Goal: Transaction & Acquisition: Purchase product/service

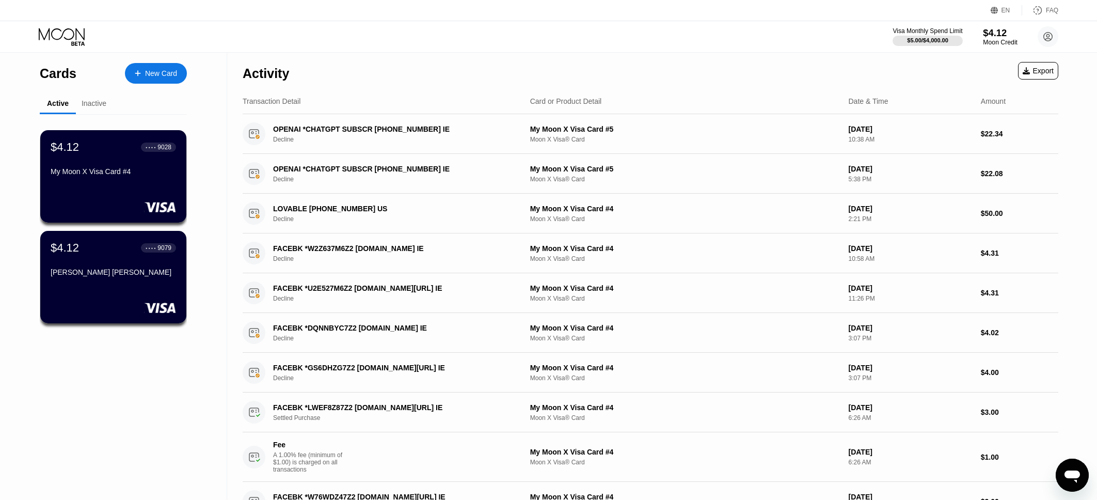
click at [994, 41] on div "Moon Credit" at bounding box center [1000, 42] width 35 height 7
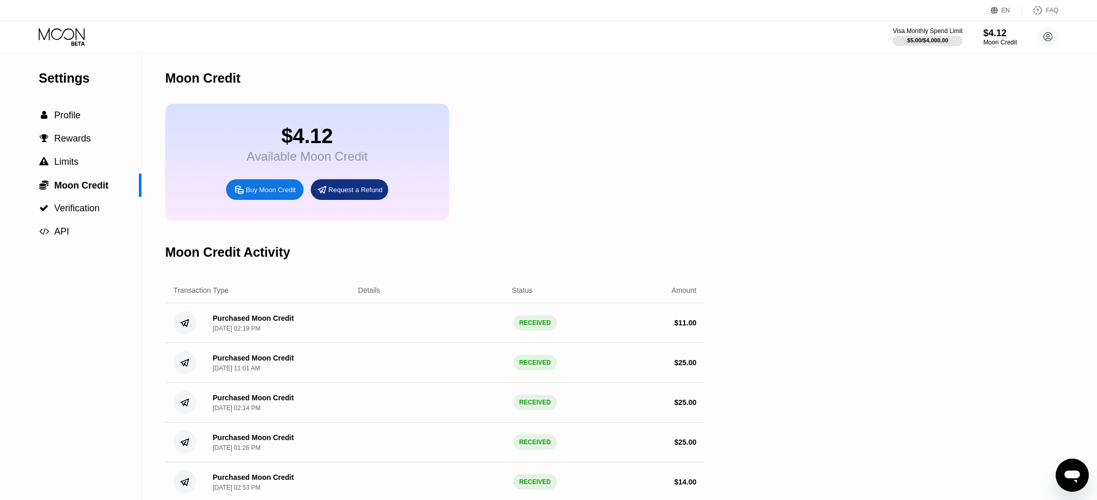
click at [265, 194] on div "Buy Moon Credit" at bounding box center [271, 189] width 50 height 9
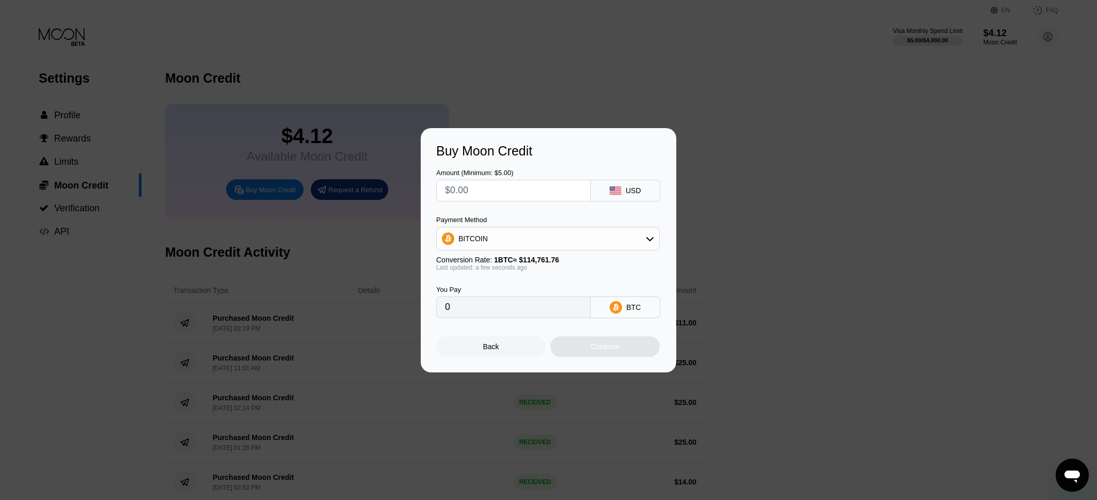
click at [519, 191] on input "text" at bounding box center [513, 190] width 137 height 21
type input "$2"
type input "0.00001743"
type input "$22"
type input "0.00019171"
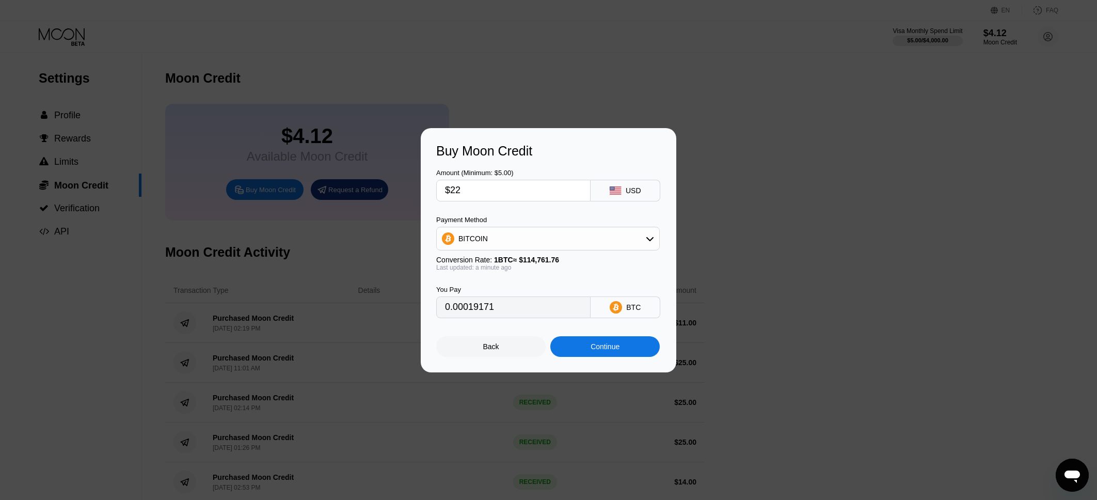
type input "$22"
click at [592, 350] on div "Continue" at bounding box center [605, 346] width 29 height 8
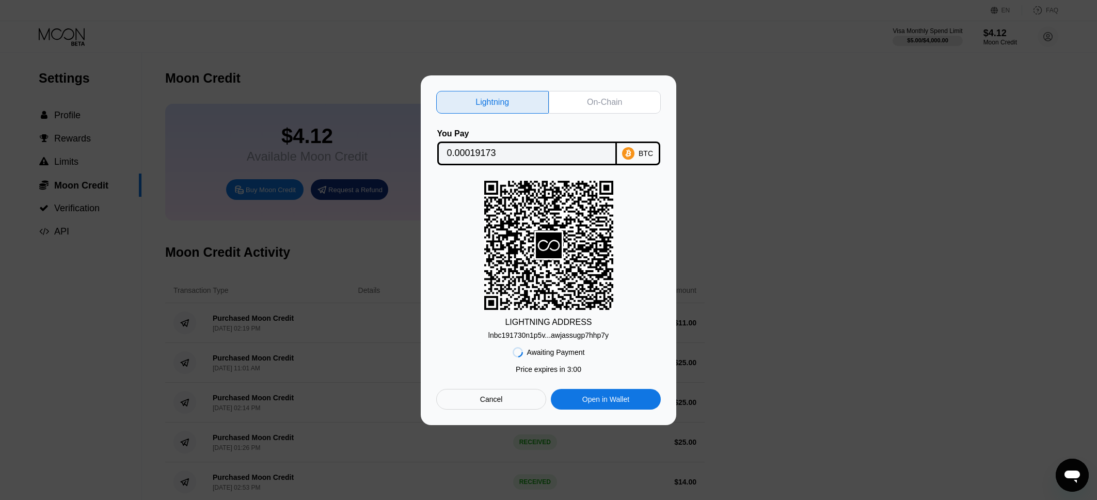
click at [599, 107] on div "On-Chain" at bounding box center [605, 102] width 113 height 23
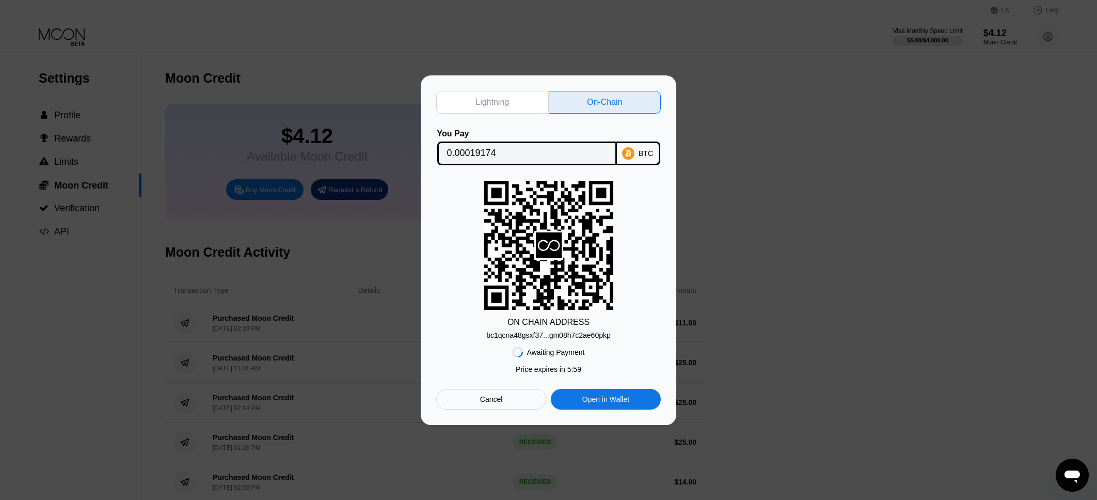
click at [550, 336] on div "bc1qcna48gsxf37...gm08h7c2ae60pkp" at bounding box center [548, 335] width 124 height 8
click at [642, 149] on div "BTC" at bounding box center [646, 153] width 14 height 8
click at [755, 127] on div "Lightning On-Chain You Pay 0.00019174 BTC ON CHAIN ADDRESS bc1qcna48gsxf37...gm…" at bounding box center [548, 249] width 1097 height 349
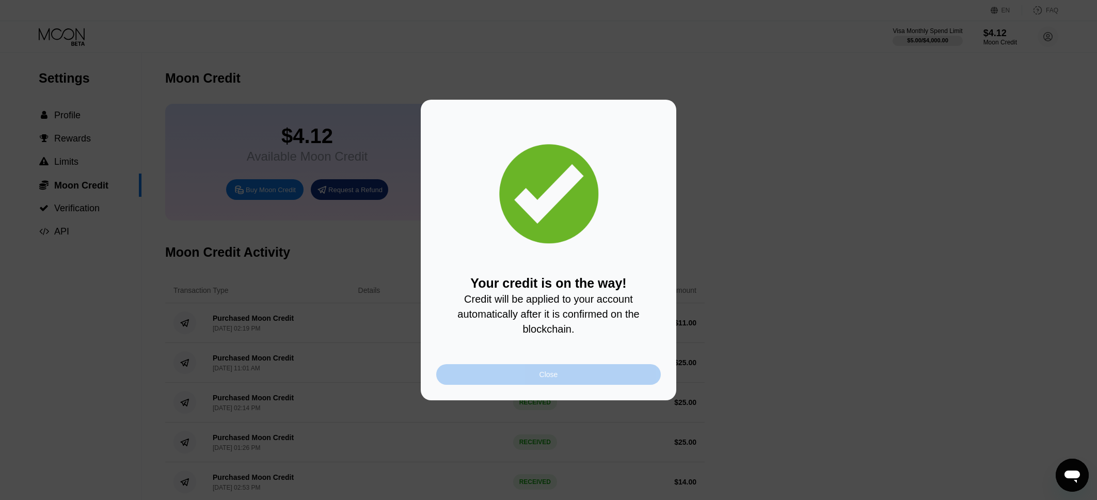
click at [577, 376] on div "Close" at bounding box center [548, 374] width 225 height 21
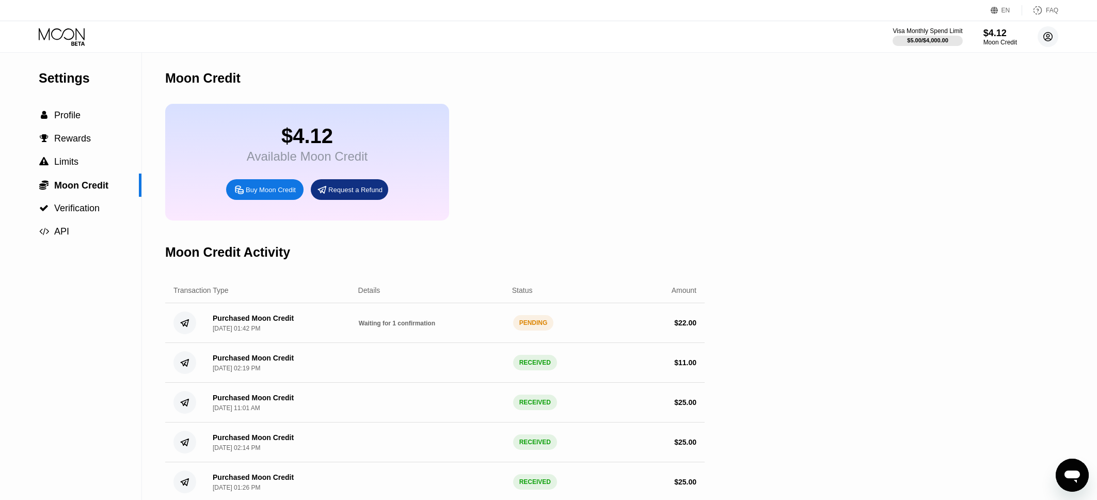
click at [1046, 40] on circle at bounding box center [1048, 36] width 21 height 21
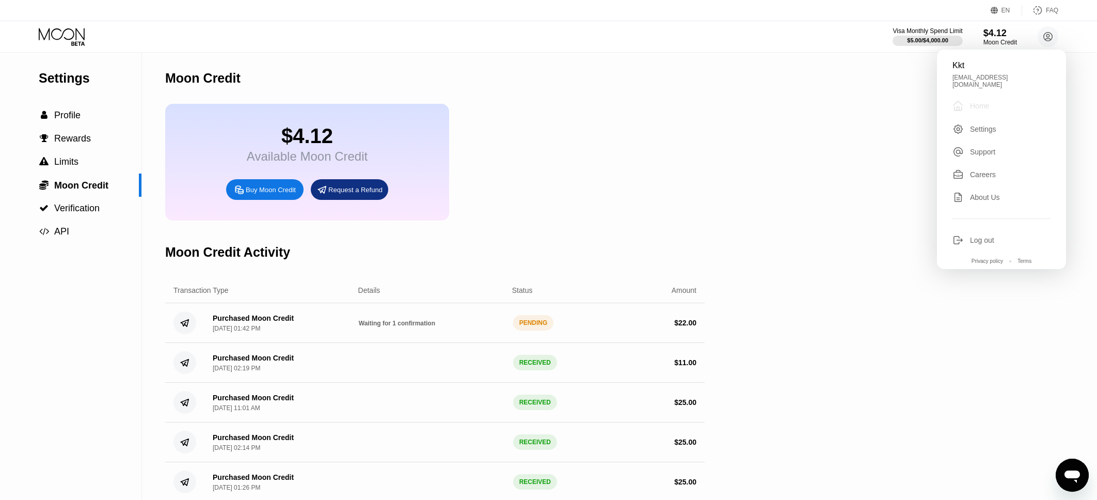
click at [978, 105] on div "Home" at bounding box center [979, 106] width 19 height 8
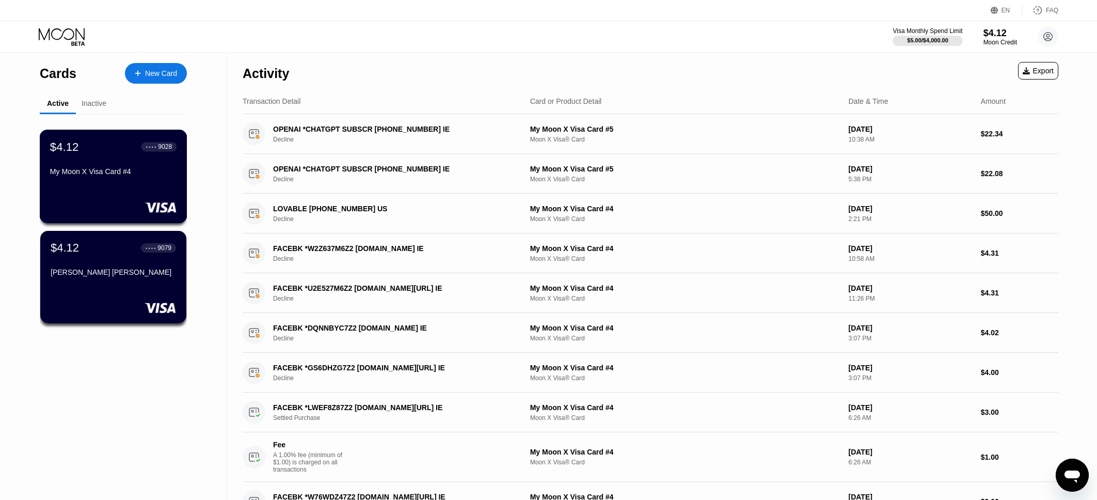
click at [119, 163] on div "$4.12 ● ● ● ● 9028 My Moon X Visa Card #4" at bounding box center [113, 160] width 126 height 40
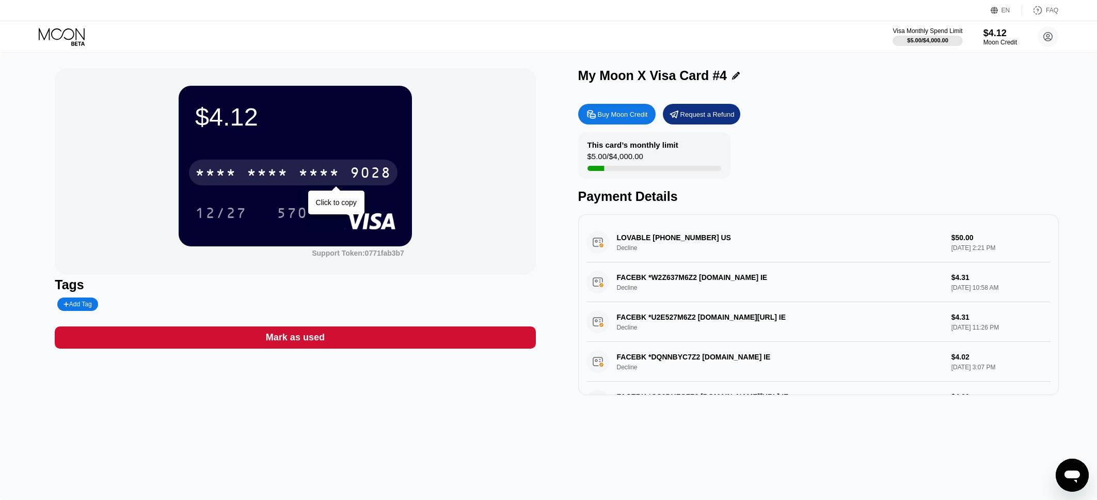
click at [302, 170] on div "* * * *" at bounding box center [318, 174] width 41 height 17
click at [220, 218] on div "12/27" at bounding box center [221, 214] width 52 height 17
click at [289, 217] on div "570" at bounding box center [292, 214] width 31 height 17
click at [936, 135] on div "This card’s monthly limit $5.00 / $4,000.00 Payment Details" at bounding box center [818, 168] width 481 height 72
click at [1002, 34] on div "$4.12" at bounding box center [1000, 32] width 35 height 11
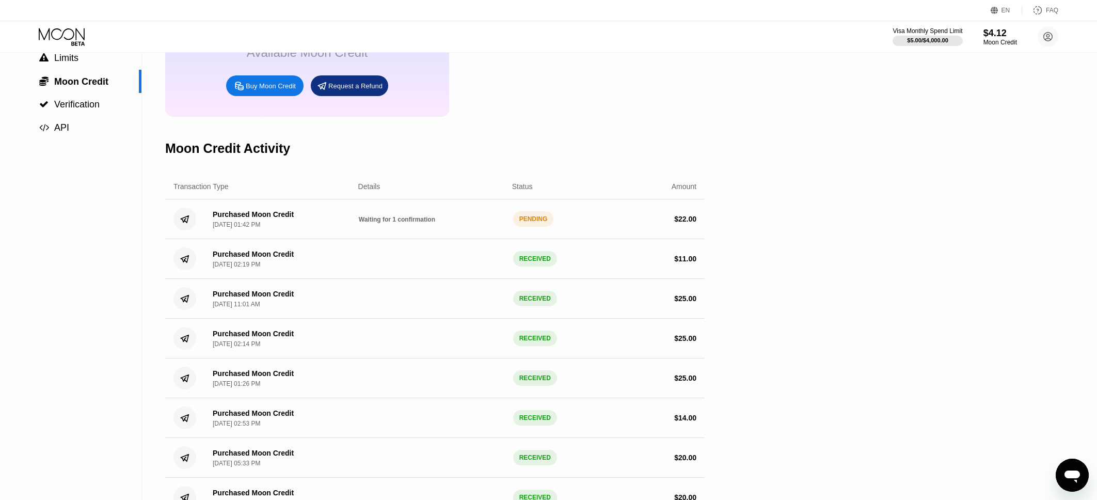
scroll to position [52, 0]
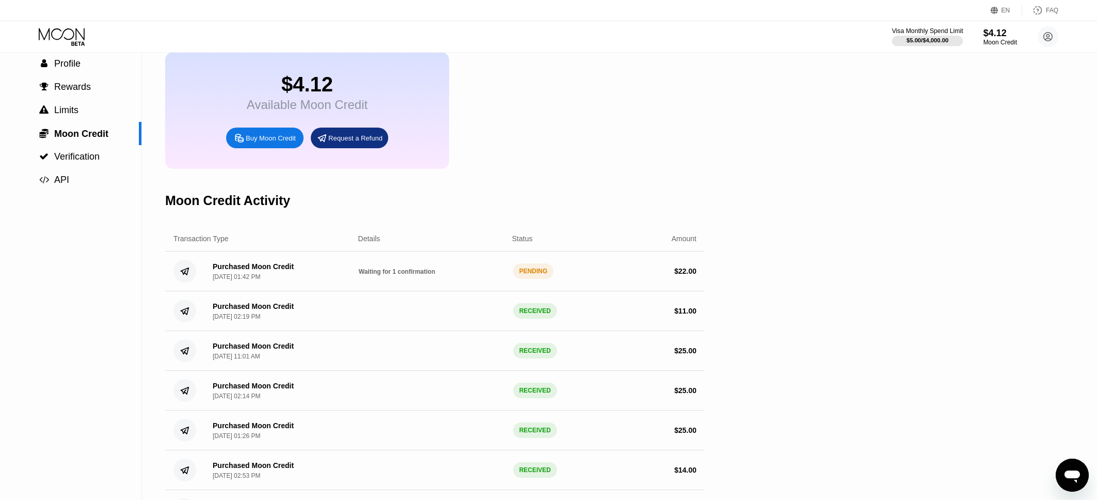
click at [904, 37] on div at bounding box center [927, 41] width 71 height 10
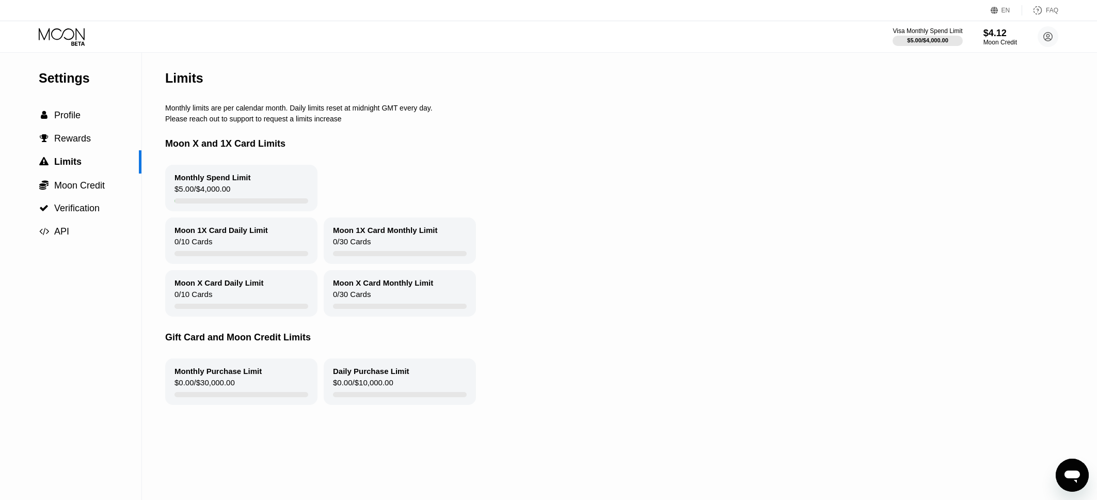
drag, startPoint x: 233, startPoint y: 187, endPoint x: 333, endPoint y: 211, distance: 103.4
click at [333, 211] on div "Monthly Spend Limit $5.00 / $4,000.00" at bounding box center [604, 188] width 878 height 46
drag, startPoint x: 592, startPoint y: 370, endPoint x: 250, endPoint y: 130, distance: 417.3
click at [250, 130] on div "Limits Monthly limits are per calendar month. Daily limits reset at midnight GM…" at bounding box center [604, 276] width 878 height 447
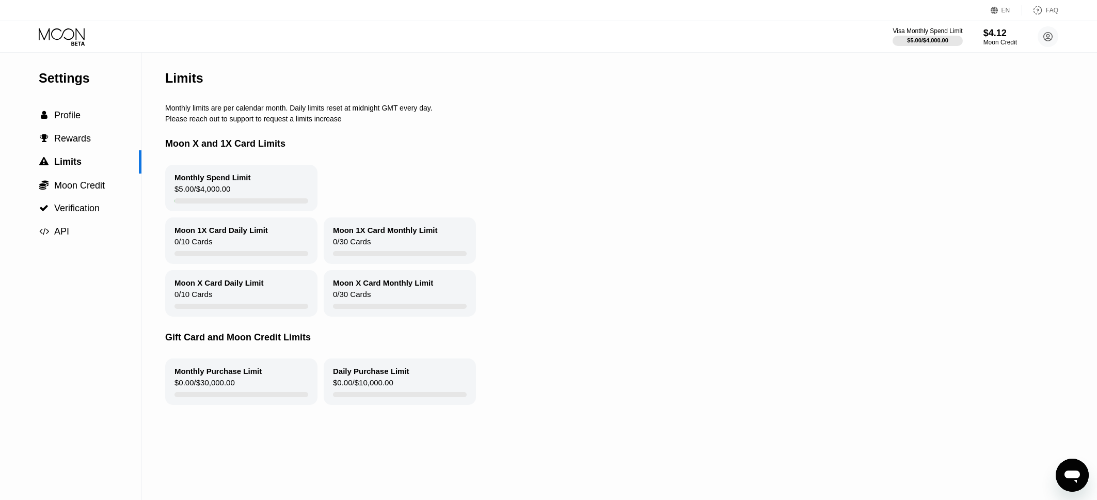
click at [679, 276] on div "Monthly Spend Limit $5.00 / $4,000.00 Moon 1X Card Daily Limit 0 / 10 Cards Moo…" at bounding box center [604, 241] width 878 height 152
click at [990, 33] on div "$4.12" at bounding box center [1000, 32] width 35 height 11
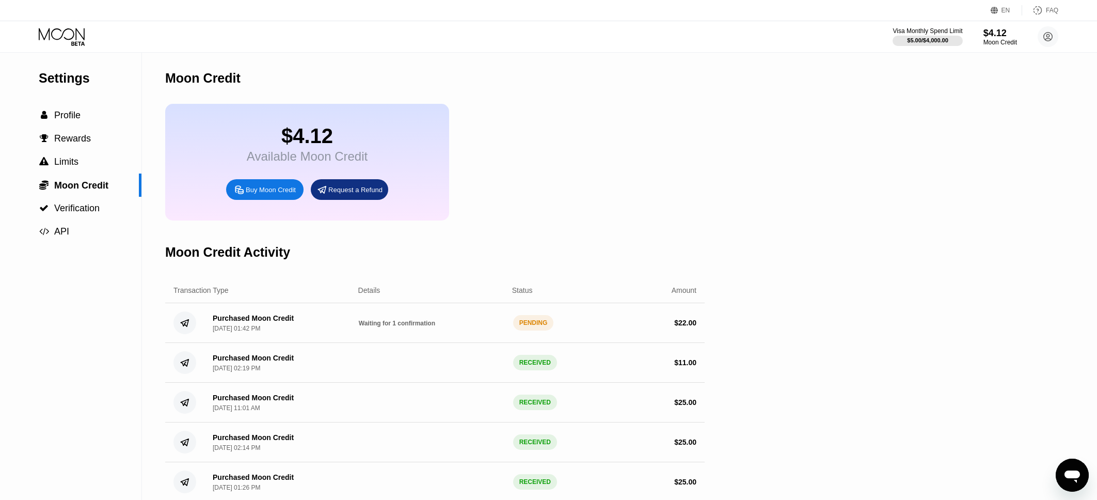
click at [1053, 44] on circle at bounding box center [1048, 36] width 21 height 21
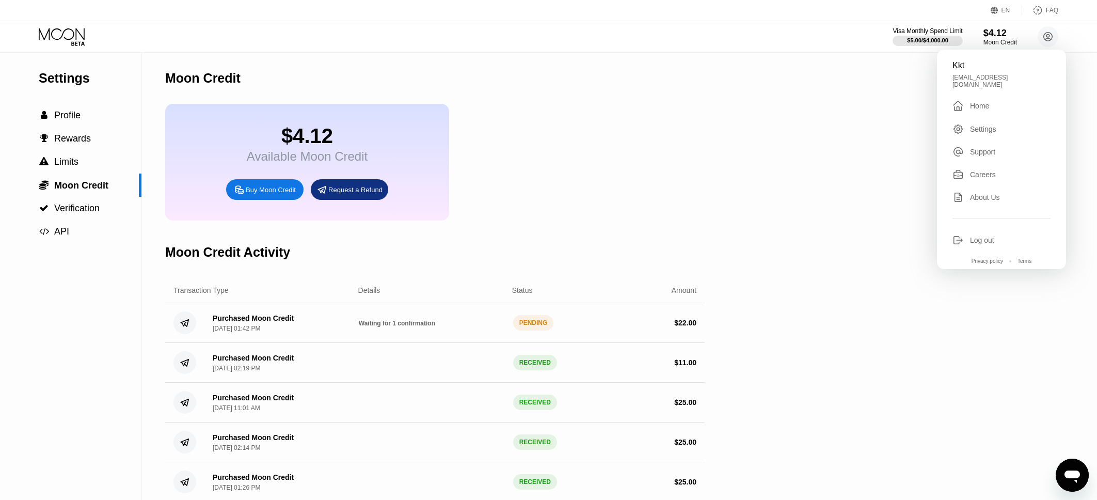
click at [977, 104] on div "Home" at bounding box center [979, 106] width 19 height 8
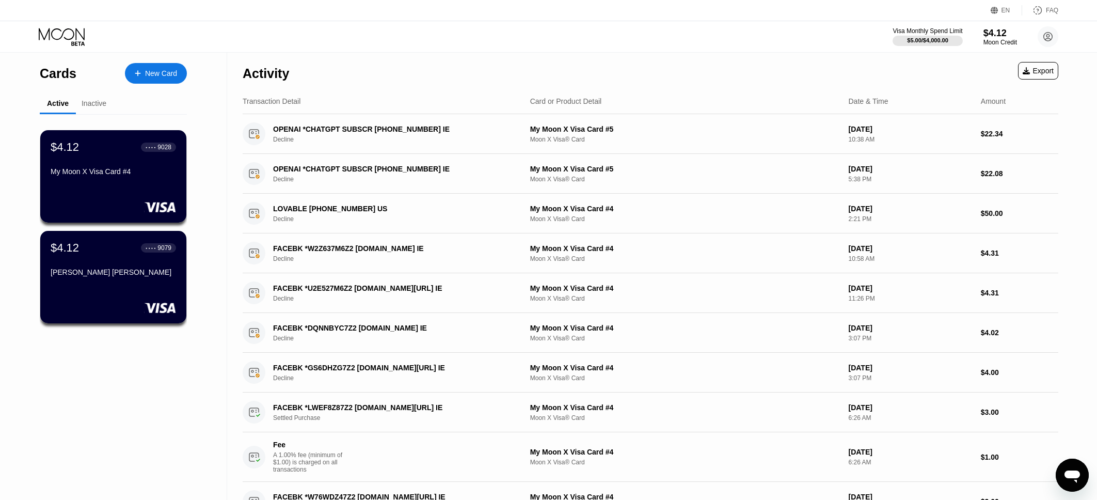
click at [93, 106] on div "Inactive" at bounding box center [94, 103] width 25 height 8
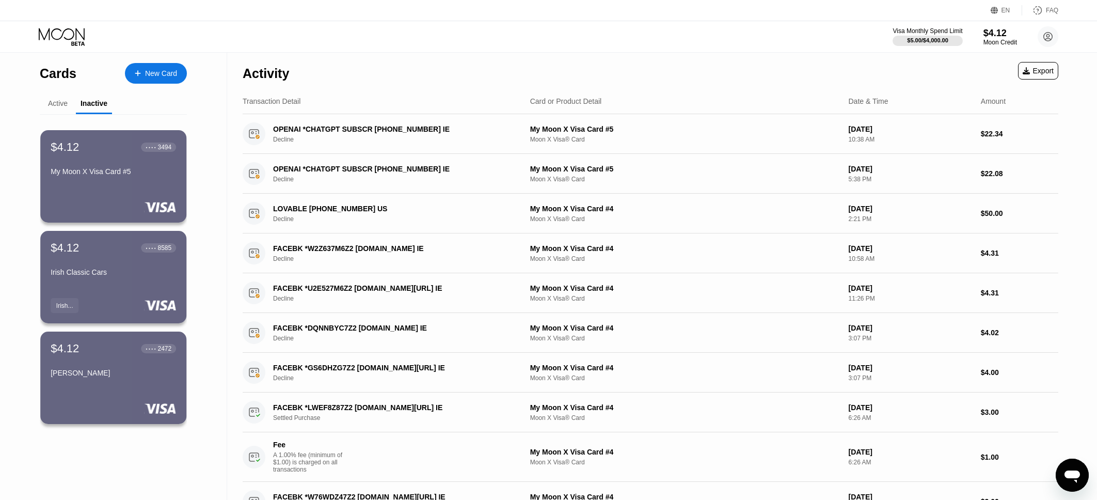
click at [68, 108] on div "Active" at bounding box center [58, 104] width 36 height 20
click at [65, 107] on div "Active" at bounding box center [58, 103] width 20 height 8
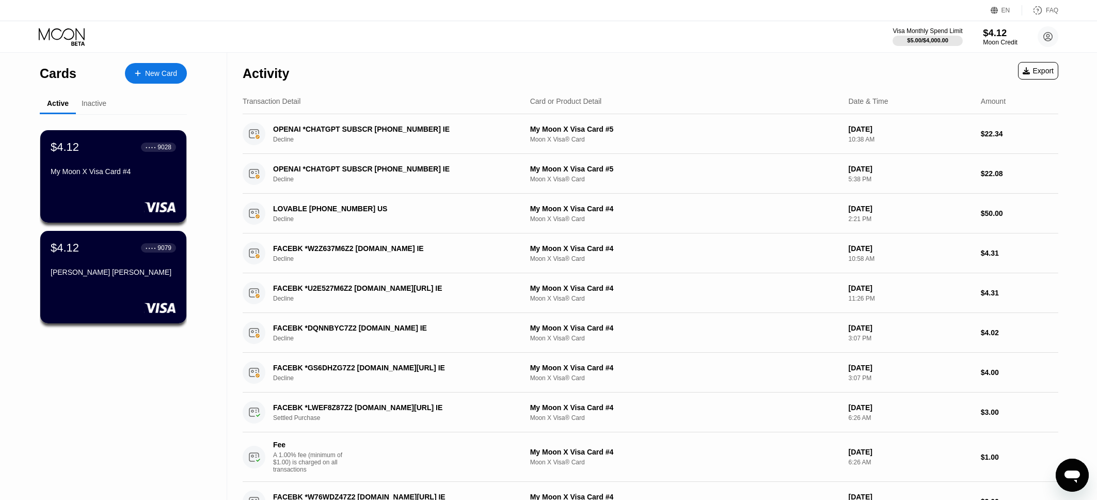
click at [993, 36] on div "$4.12" at bounding box center [1000, 32] width 35 height 11
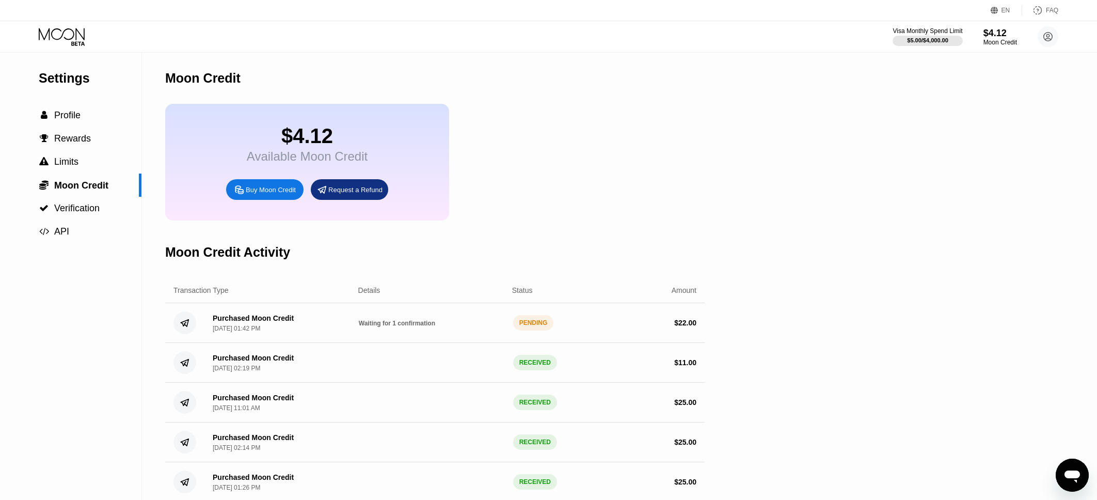
drag, startPoint x: 996, startPoint y: 37, endPoint x: 976, endPoint y: 92, distance: 58.8
click at [996, 37] on div "$4.12" at bounding box center [1000, 32] width 35 height 11
click at [1039, 39] on circle at bounding box center [1048, 36] width 21 height 21
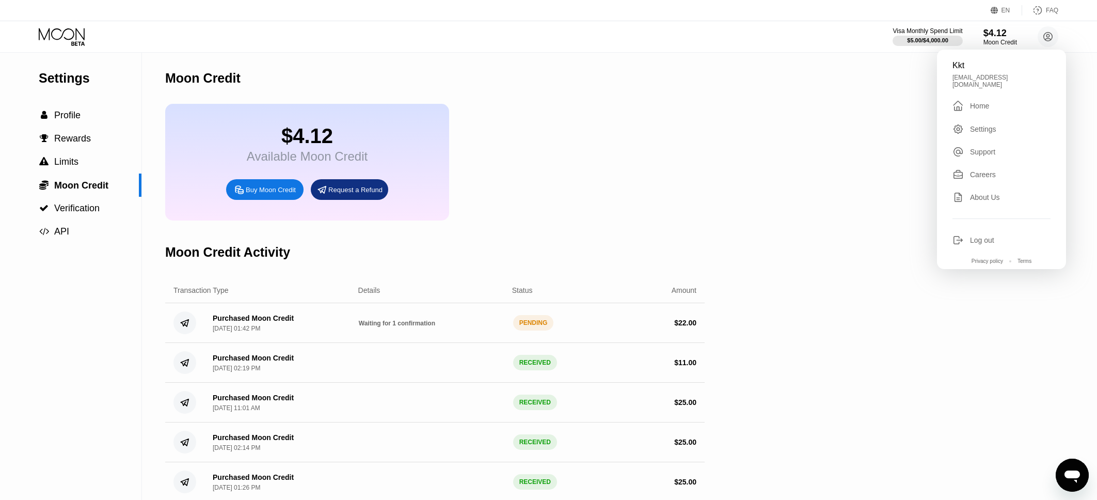
click at [980, 105] on div "Home" at bounding box center [979, 106] width 19 height 8
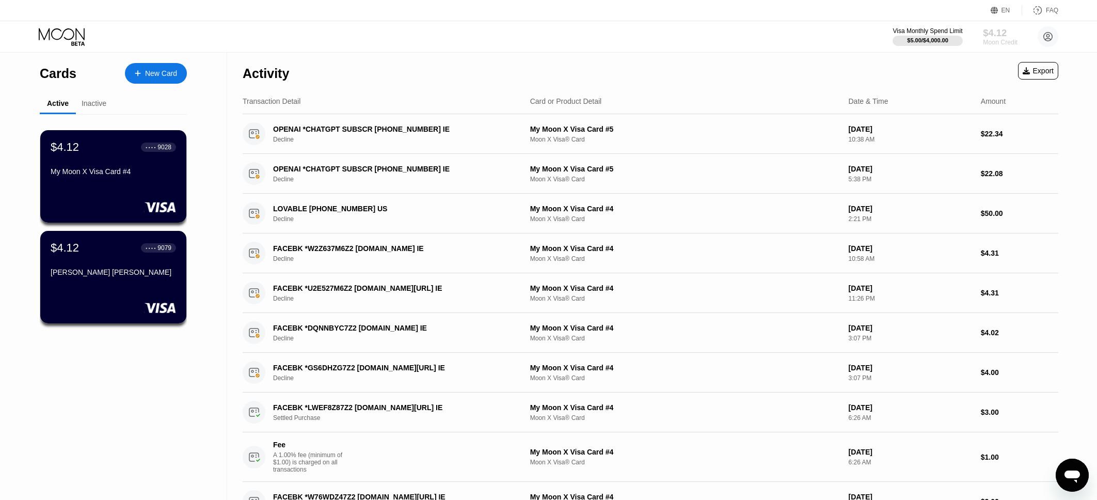
click at [987, 36] on div "$4.12" at bounding box center [1000, 32] width 35 height 11
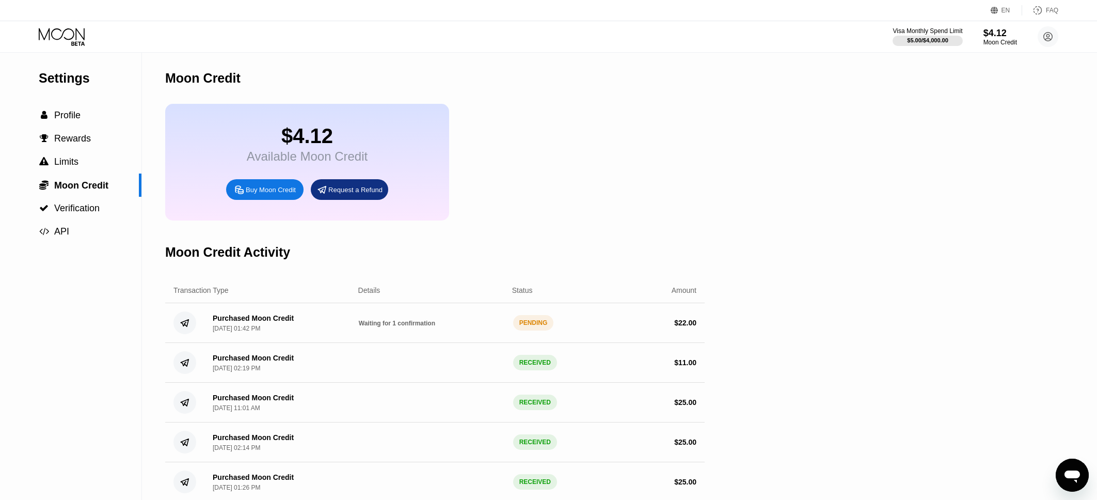
drag, startPoint x: 369, startPoint y: 334, endPoint x: 296, endPoint y: 329, distance: 72.5
click at [366, 327] on span "Waiting for 1 confirmation" at bounding box center [397, 323] width 76 height 7
click at [256, 322] on div "Purchased Moon Credit" at bounding box center [253, 318] width 81 height 8
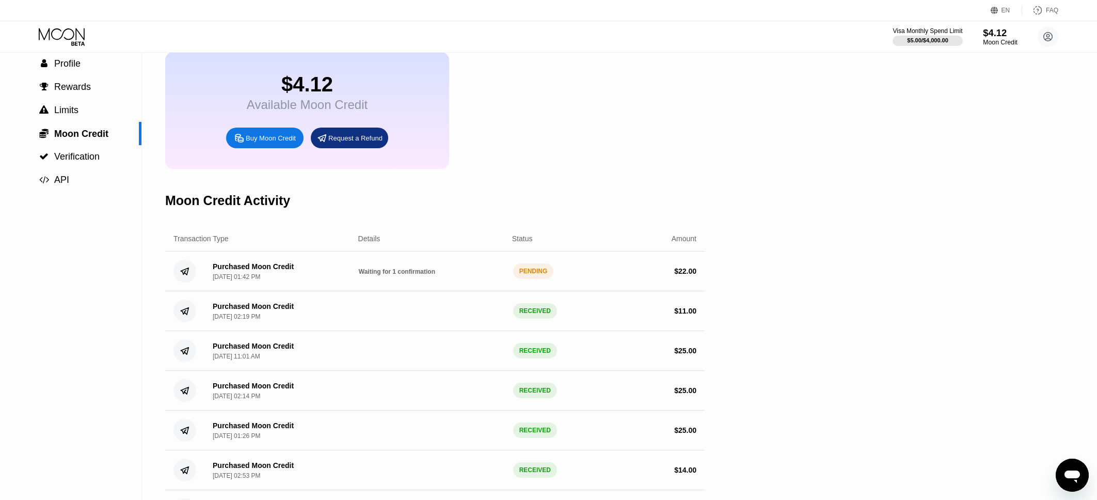
click at [990, 38] on div "$4.12" at bounding box center [1000, 32] width 35 height 11
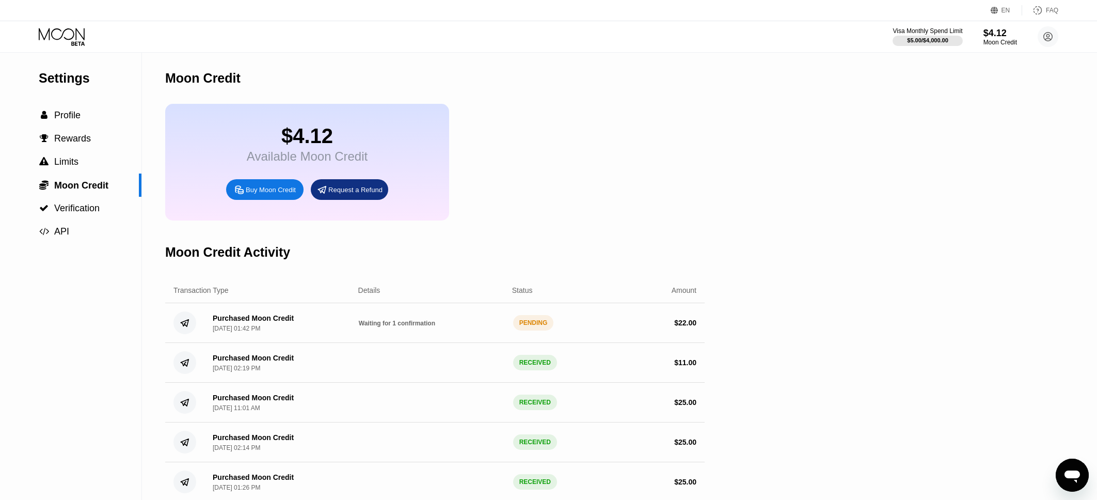
click at [378, 340] on div "Purchased Moon Credit Sep 21, 2025, 01:42 PM Waiting for 1 confirmation PENDING…" at bounding box center [434, 323] width 539 height 40
click at [1047, 37] on icon at bounding box center [1048, 37] width 6 height 6
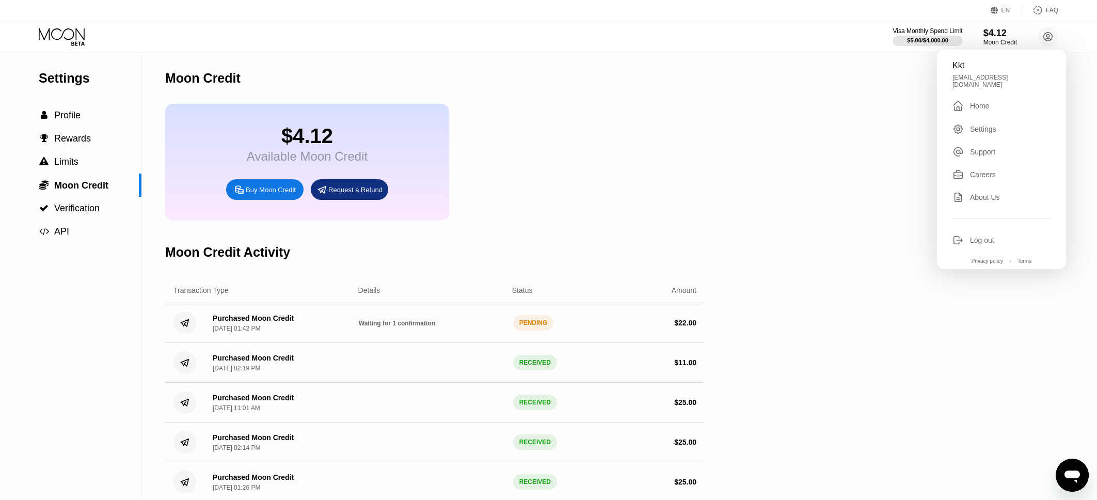
click at [991, 104] on div " Home" at bounding box center [1001, 106] width 98 height 12
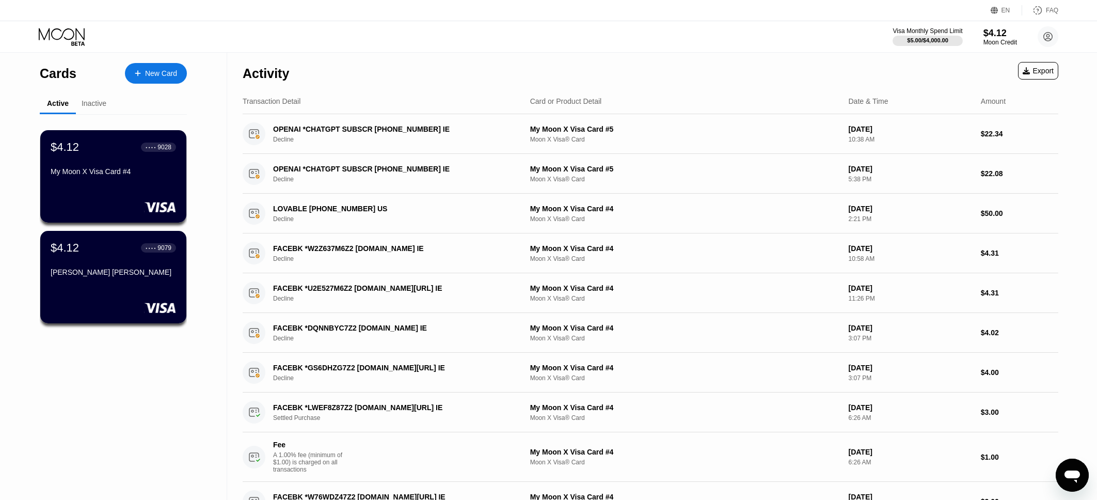
scroll to position [52, 0]
click at [993, 39] on div "Moon Credit" at bounding box center [1000, 42] width 35 height 7
